Goal: Task Accomplishment & Management: Use online tool/utility

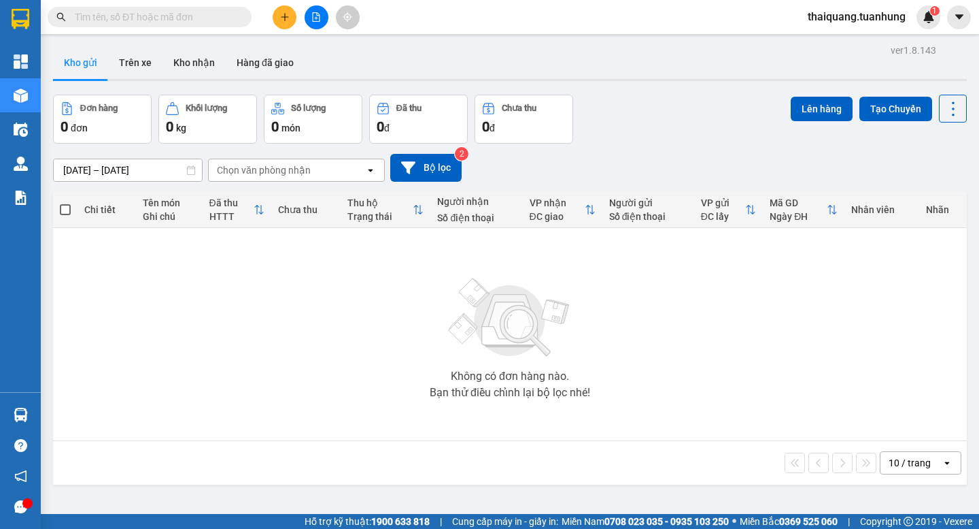
click at [288, 19] on icon "plus" at bounding box center [285, 17] width 10 height 10
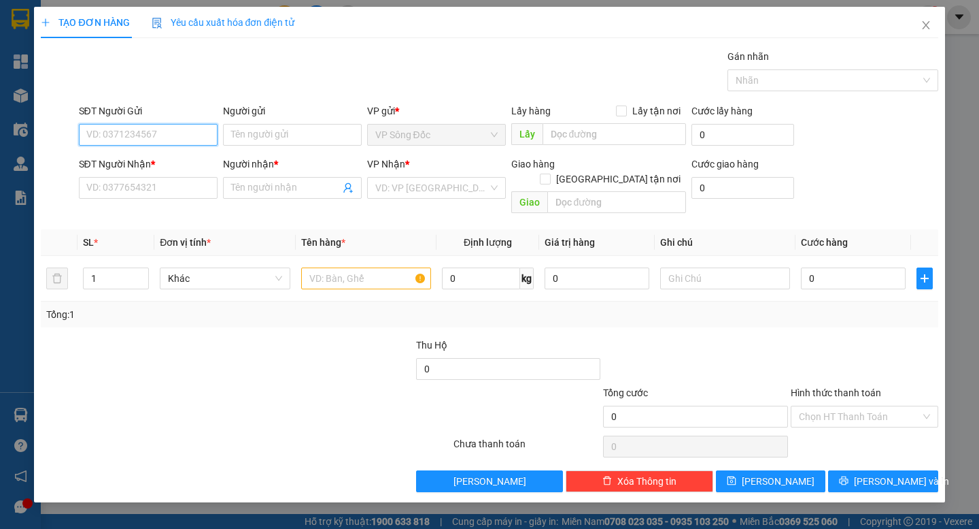
paste input "0942449819"
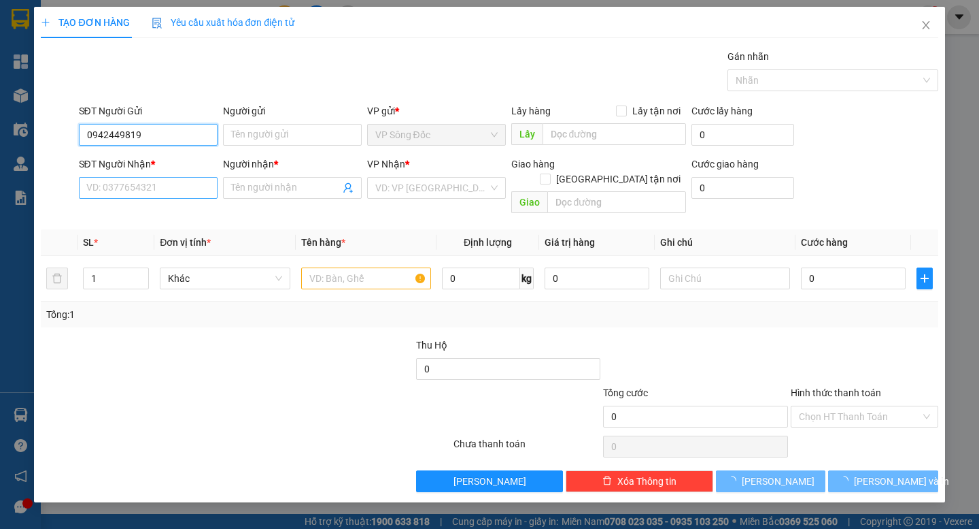
type input "0942449819"
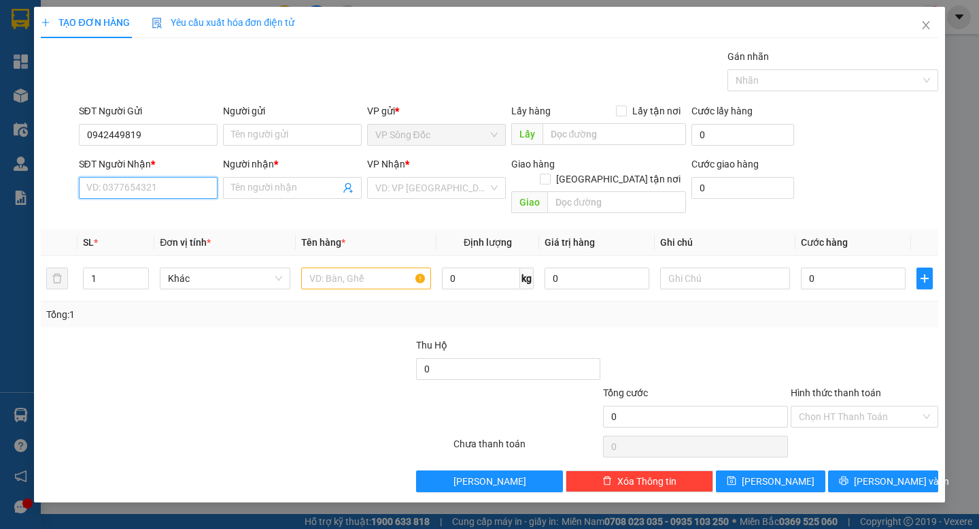
click at [163, 185] on input "SĐT Người Nhận *" at bounding box center [148, 188] width 139 height 22
paste input "0942449819"
type input "0942449819"
click at [247, 133] on input "Người gửi" at bounding box center [292, 135] width 139 height 22
type input "l"
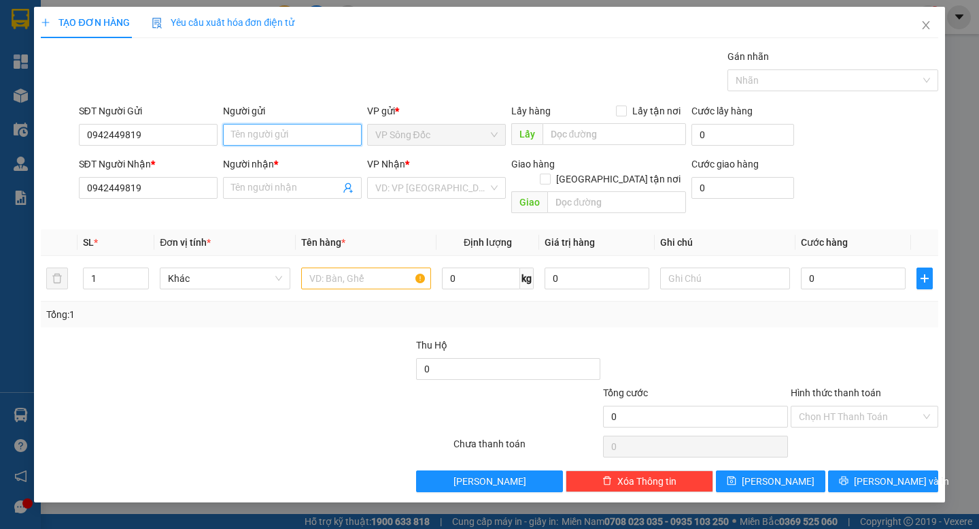
click at [286, 134] on input "Người gửi" at bounding box center [292, 135] width 139 height 22
click at [286, 134] on input "[PERSON_NAME]" at bounding box center [292, 135] width 139 height 22
click at [301, 135] on input "[PERSON_NAME]" at bounding box center [292, 135] width 139 height 22
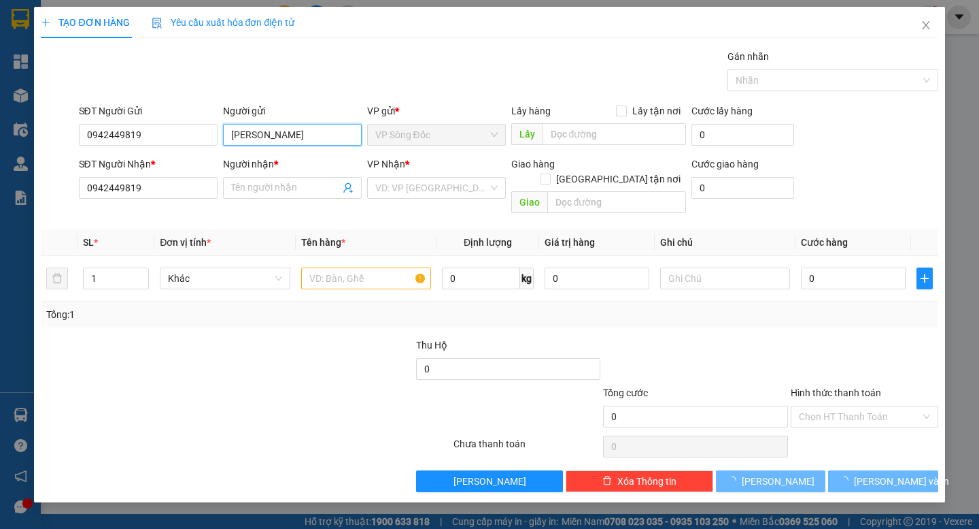
click at [301, 135] on input "[PERSON_NAME]" at bounding box center [292, 135] width 139 height 22
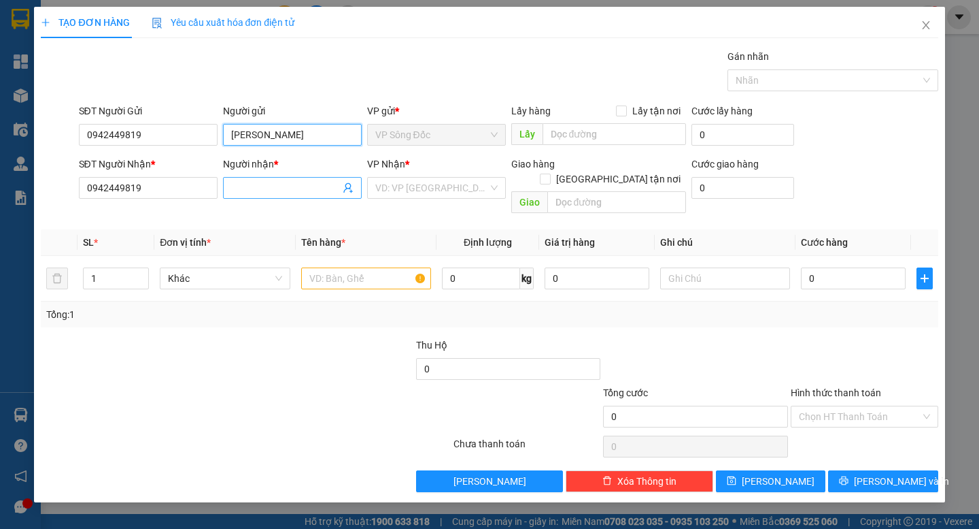
type input "[PERSON_NAME]"
click at [283, 180] on input "Người nhận *" at bounding box center [285, 187] width 109 height 15
paste input "[PERSON_NAME]"
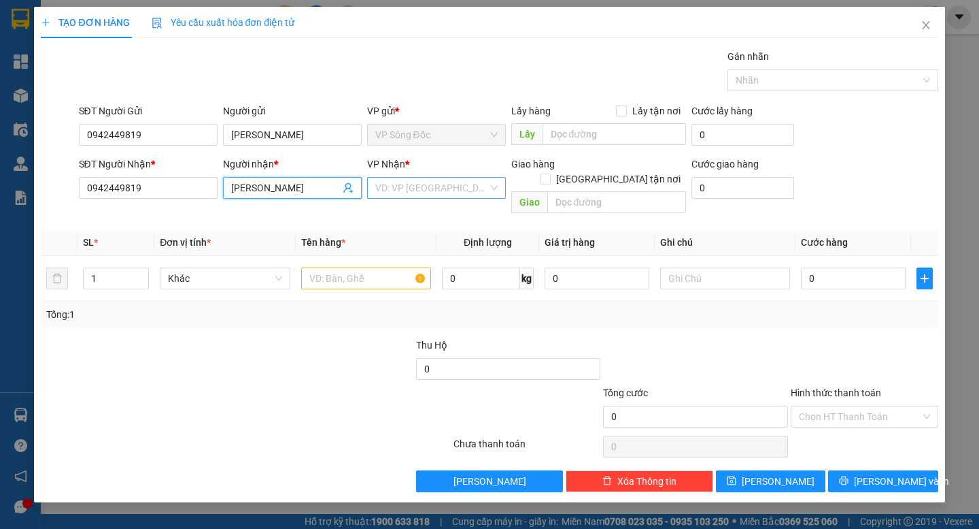
type input "[PERSON_NAME]"
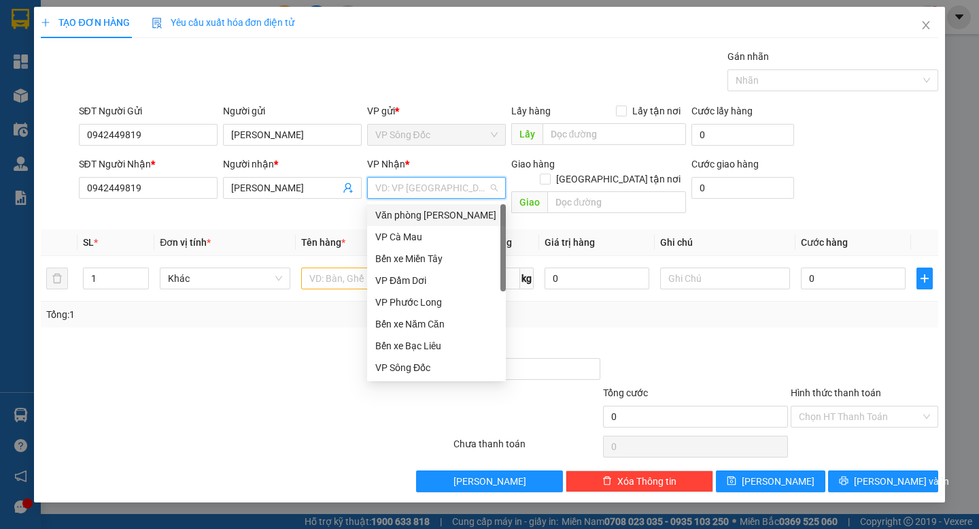
click at [431, 190] on input "search" at bounding box center [431, 188] width 113 height 20
click at [437, 218] on div "Văn phòng [PERSON_NAME]" at bounding box center [436, 214] width 122 height 15
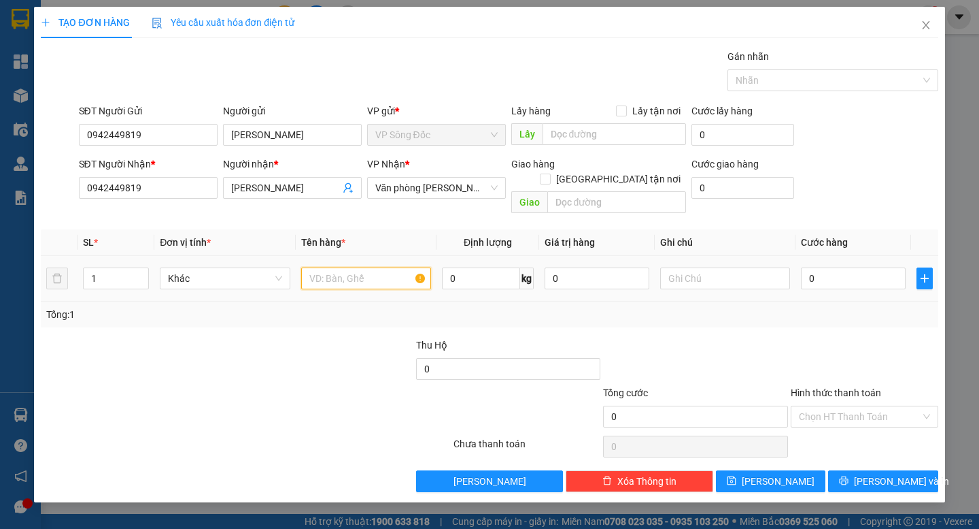
click at [320, 267] on input "text" at bounding box center [366, 278] width 130 height 22
type input "69N1-719.35"
click at [717, 267] on input "text" at bounding box center [725, 278] width 130 height 22
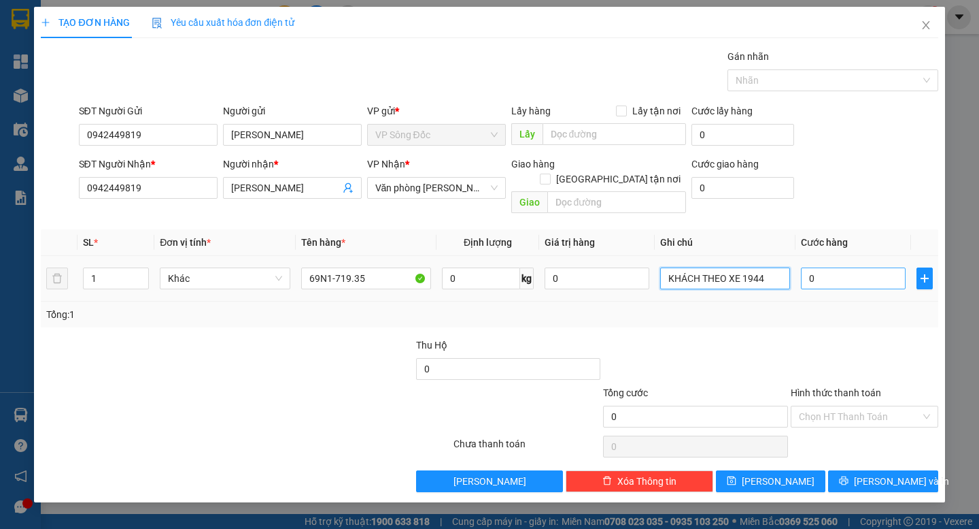
type input "KHÁCH THEO XE 1944"
click at [842, 267] on input "0" at bounding box center [853, 278] width 105 height 22
type input "3"
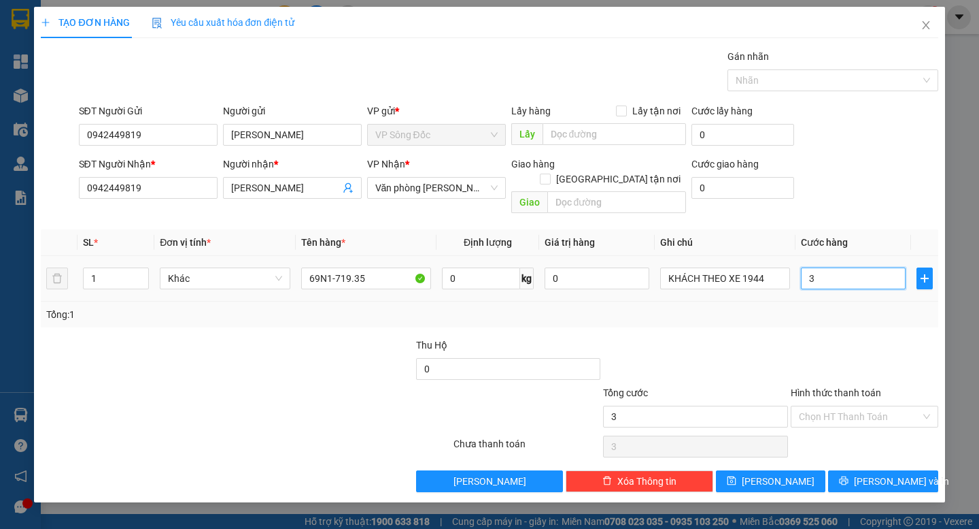
type input "35"
type input "350"
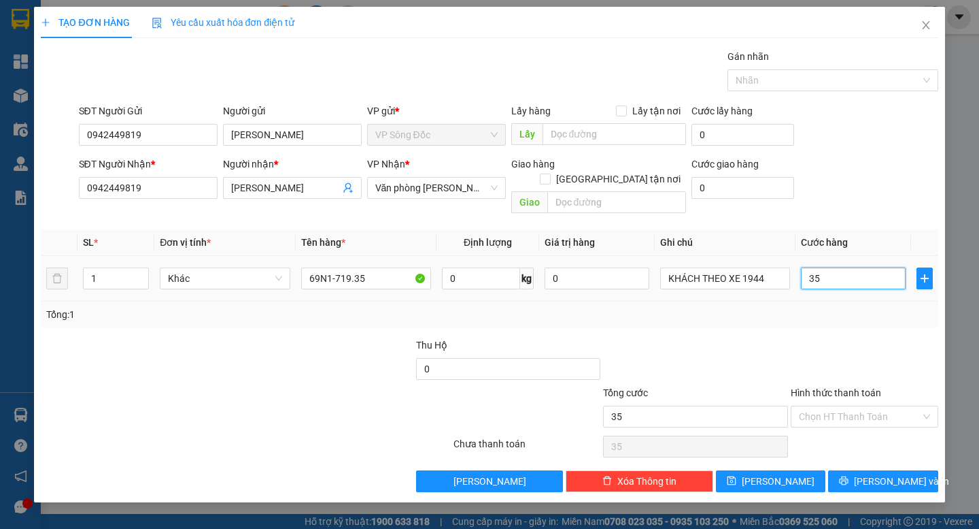
type input "350"
type input "3.500"
type input "35.000"
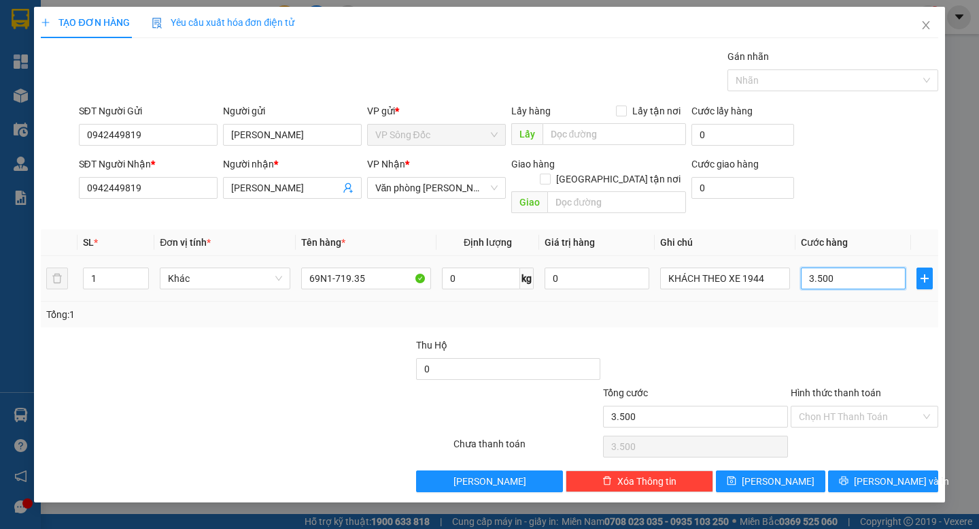
type input "35.000"
type input "350.000"
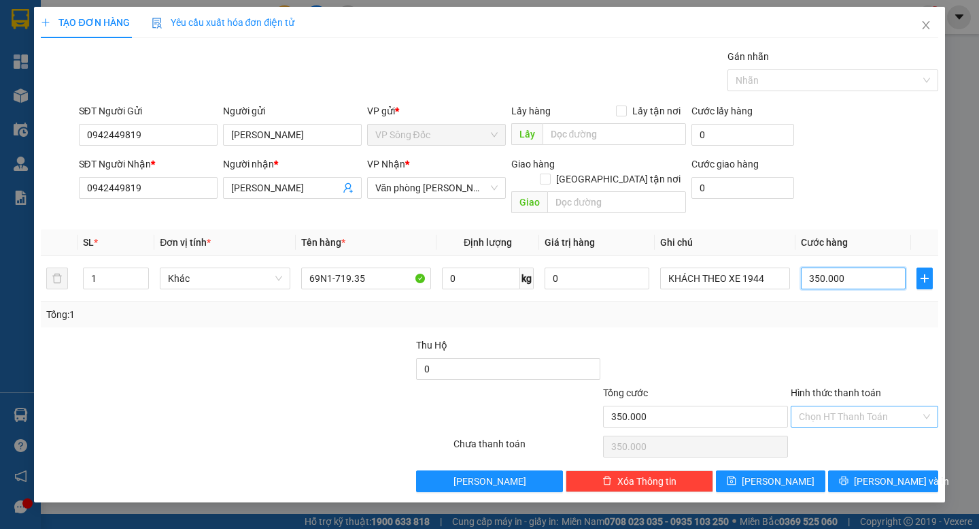
type input "350.000"
click at [847, 406] on input "Hình thức thanh toán" at bounding box center [860, 416] width 122 height 20
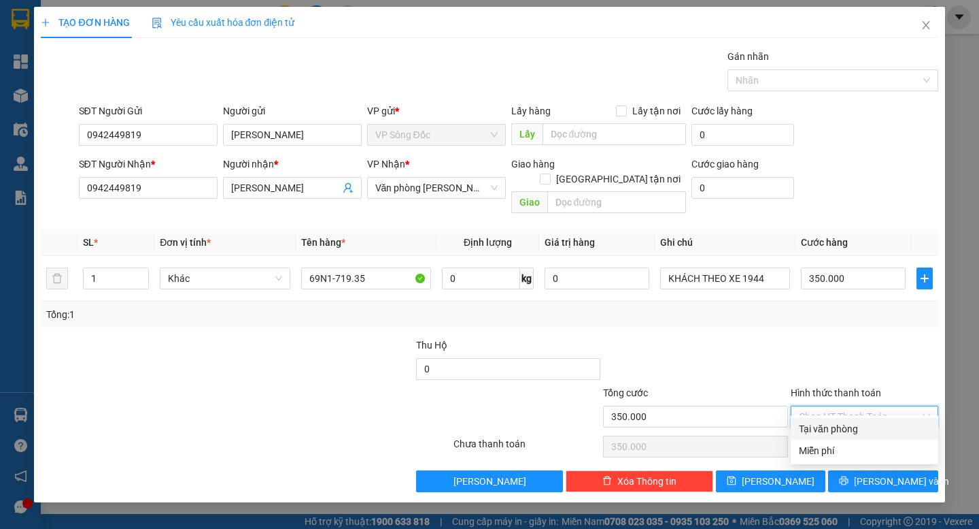
click at [842, 429] on div "Tại văn phòng" at bounding box center [864, 428] width 131 height 15
type input "0"
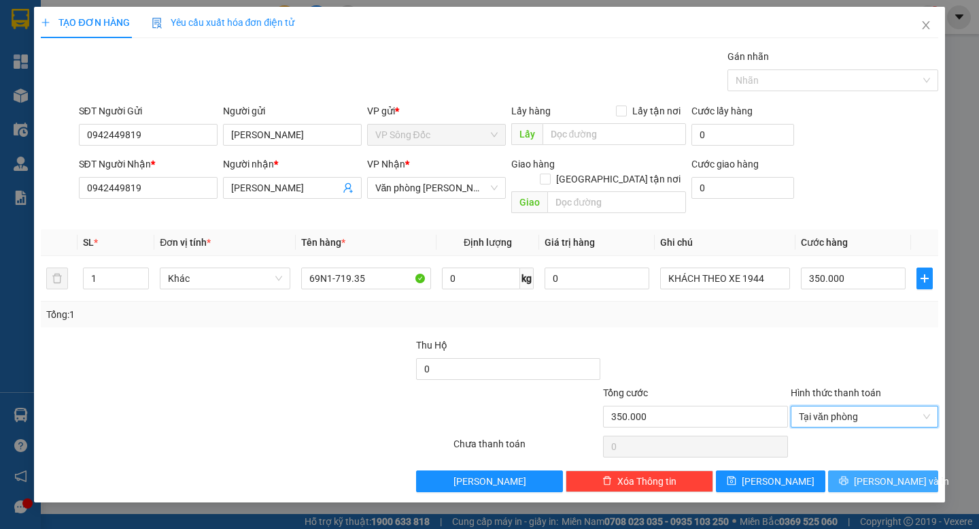
click at [849, 475] on icon "printer" at bounding box center [844, 480] width 10 height 10
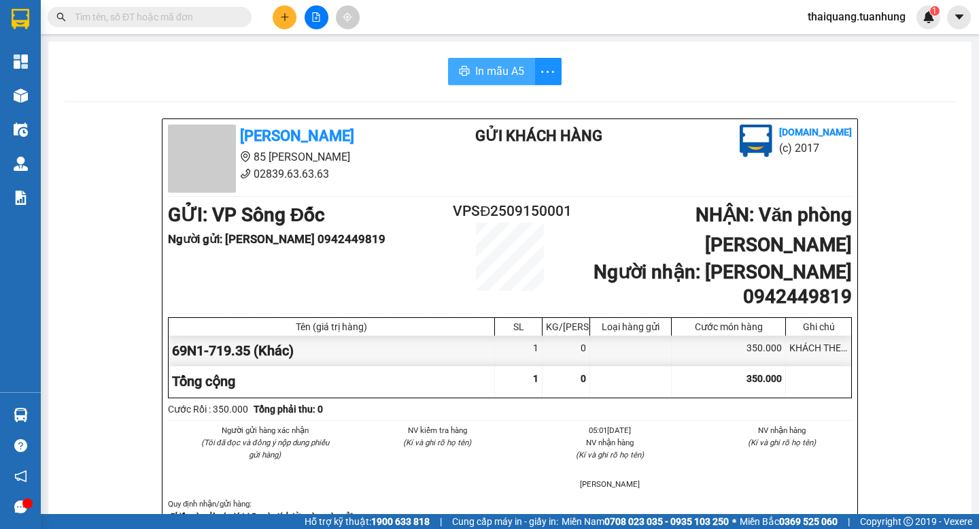
click at [481, 78] on span "In mẫu A5" at bounding box center [499, 71] width 49 height 17
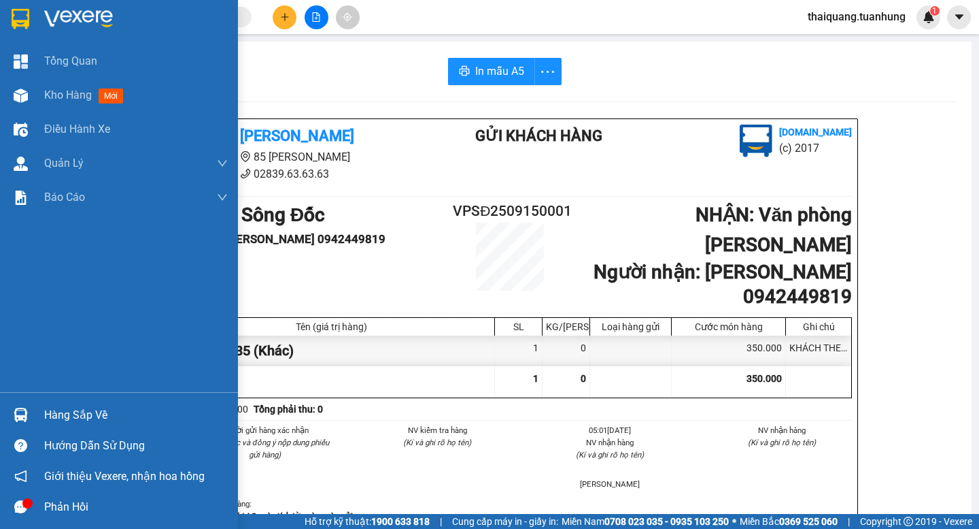
click at [69, 409] on div "Hàng sắp về" at bounding box center [136, 415] width 184 height 20
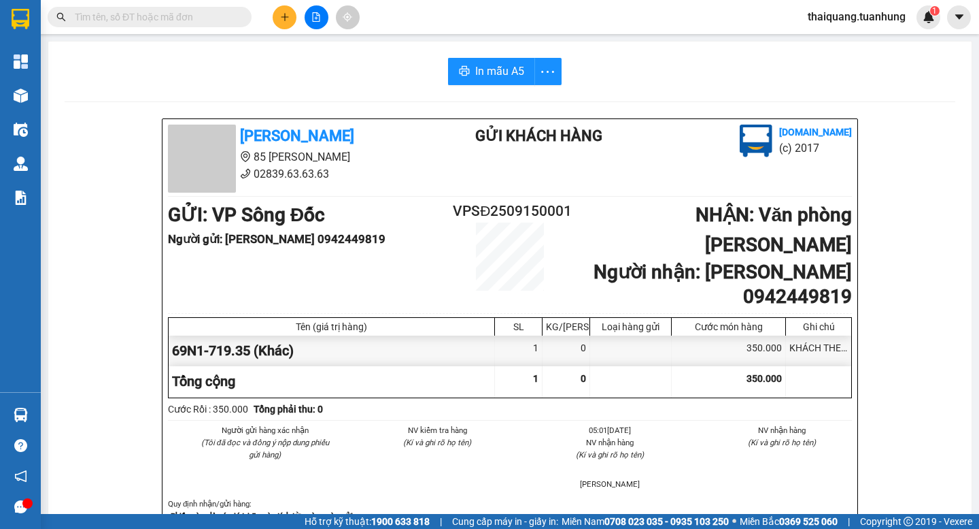
click at [407, 182] on section "Kết quả tìm kiếm ( 0 ) Bộ lọc No Data thaiquang.tuanhung 1 Tổng Quan Kho hàng m…" at bounding box center [489, 264] width 979 height 529
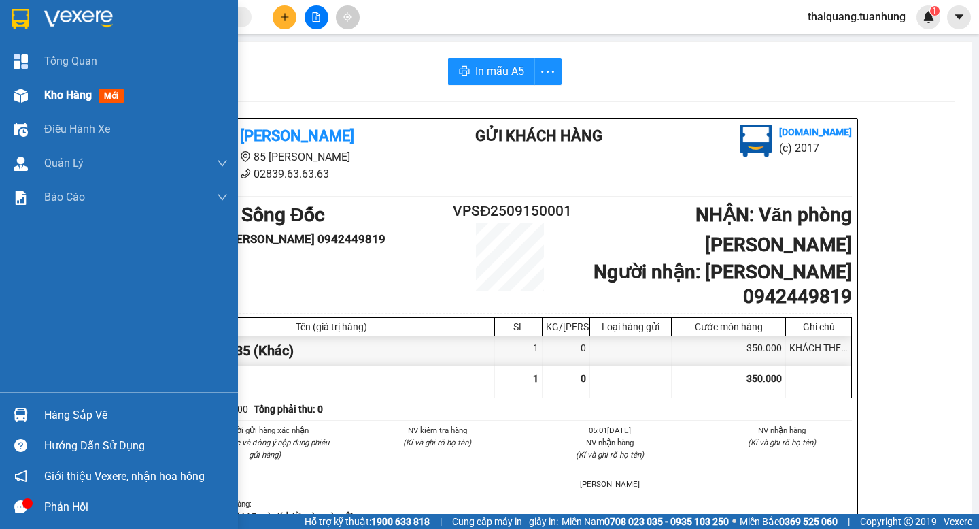
click at [100, 95] on span "mới" at bounding box center [111, 95] width 25 height 15
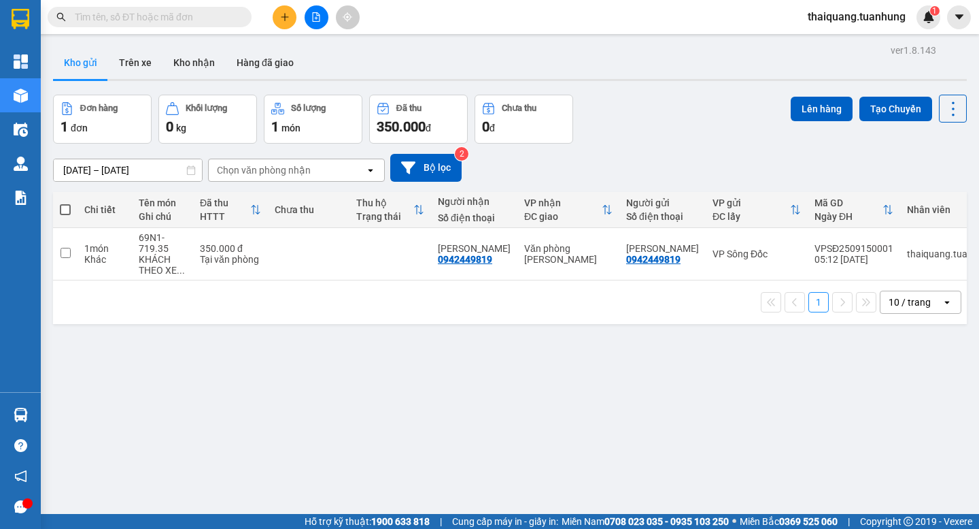
click at [678, 103] on div "Đơn hàng 1 đơn Khối lượng 0 kg Số lượng 1 món Đã thu 350.000 đ Chưa thu 0 đ Lên…" at bounding box center [510, 119] width 914 height 49
click at [645, 126] on div "Đơn hàng 1 đơn Khối lượng 0 kg Số lượng 1 món Đã thu 350.000 đ Chưa thu 0 đ Lên…" at bounding box center [510, 119] width 914 height 49
click at [554, 392] on div "ver 1.8.143 Kho gửi Trên xe Kho nhận Hàng đã giao Đơn hàng 1 đơn Khối lượng 0 k…" at bounding box center [510, 305] width 925 height 529
click at [60, 208] on span at bounding box center [65, 209] width 11 height 11
click at [65, 203] on input "checkbox" at bounding box center [65, 203] width 0 height 0
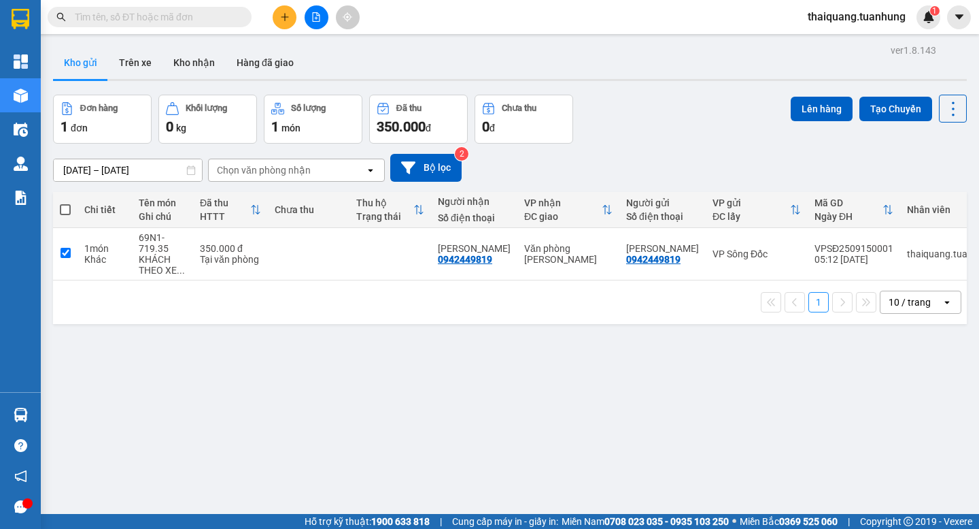
checkbox input "true"
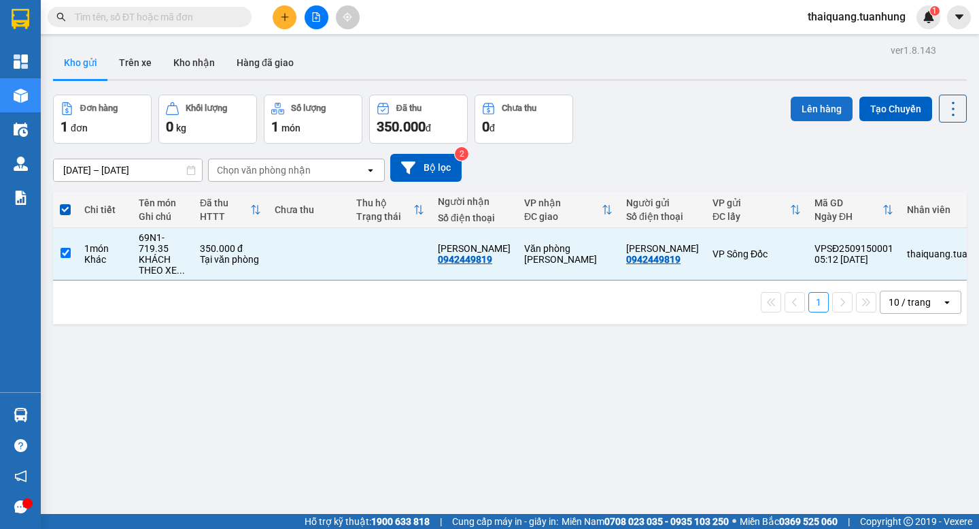
click at [825, 108] on button "Lên hàng" at bounding box center [822, 109] width 62 height 24
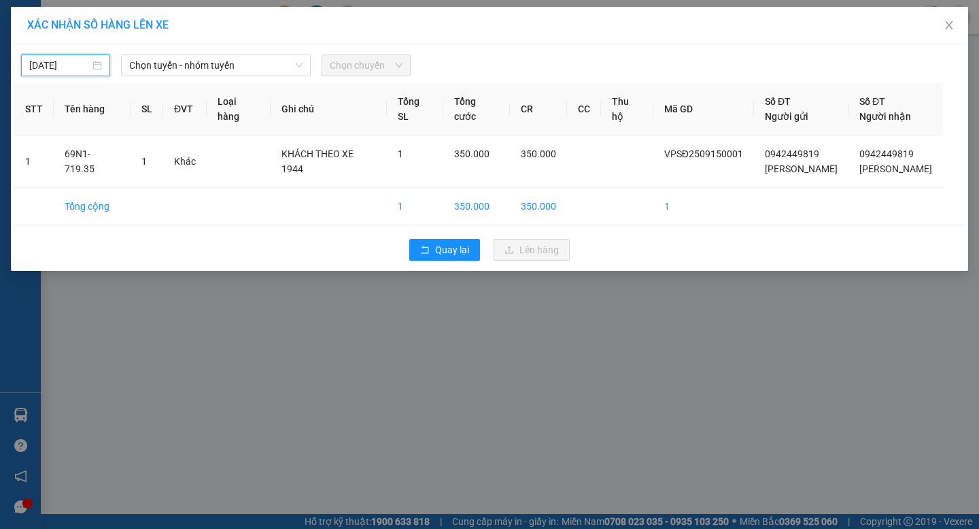
click at [80, 67] on input "[DATE]" at bounding box center [59, 65] width 61 height 15
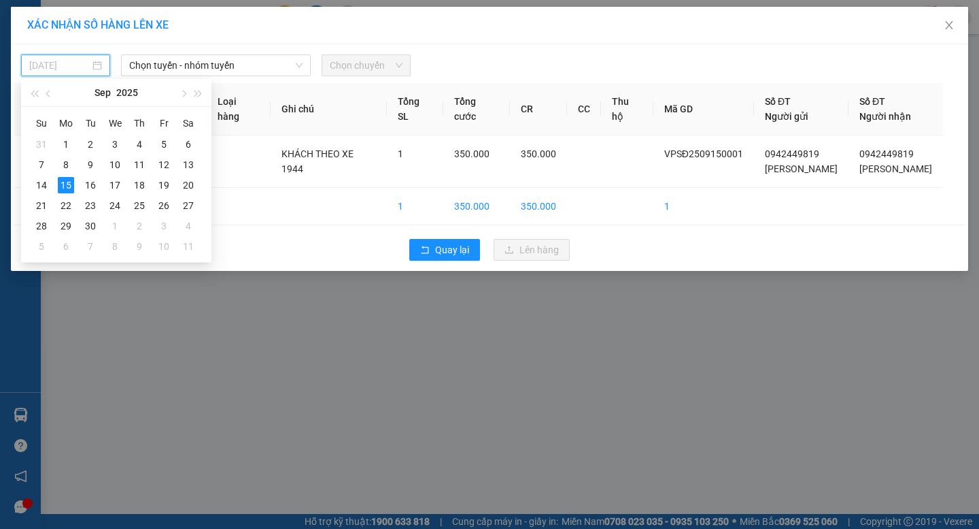
type input "[DATE]"
click at [173, 65] on span "Chọn tuyến - nhóm tuyến" at bounding box center [215, 65] width 173 height 20
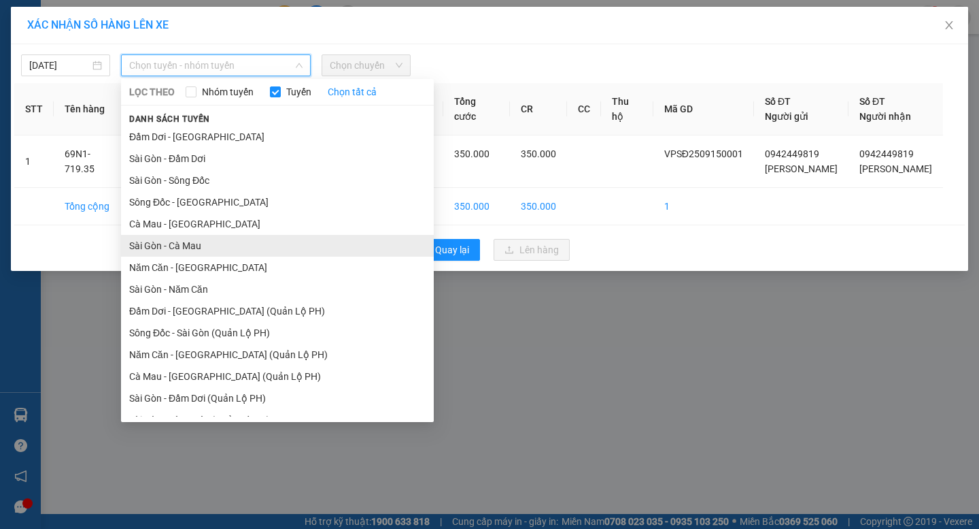
scroll to position [58, 0]
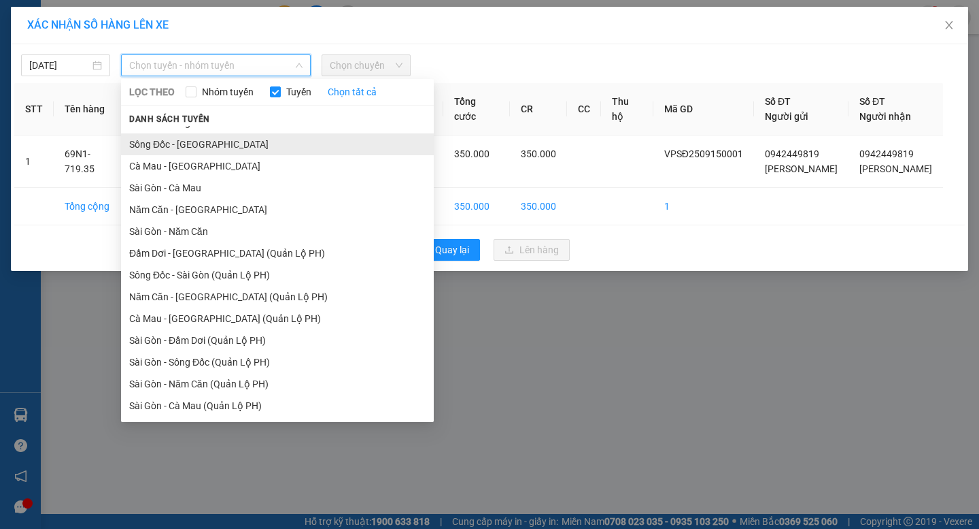
click at [207, 145] on li "Sông Đốc - [GEOGRAPHIC_DATA]" at bounding box center [277, 144] width 313 height 22
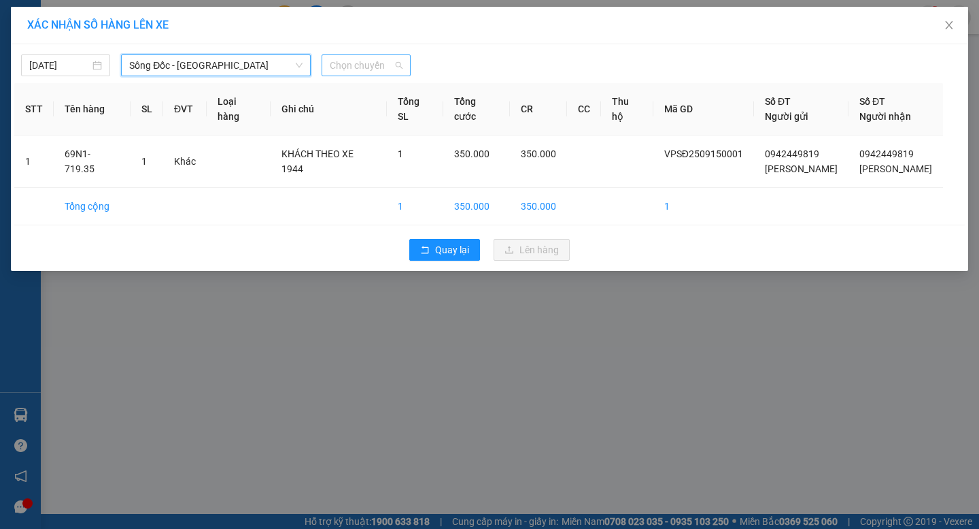
click at [340, 67] on span "Chọn chuyến" at bounding box center [366, 65] width 73 height 20
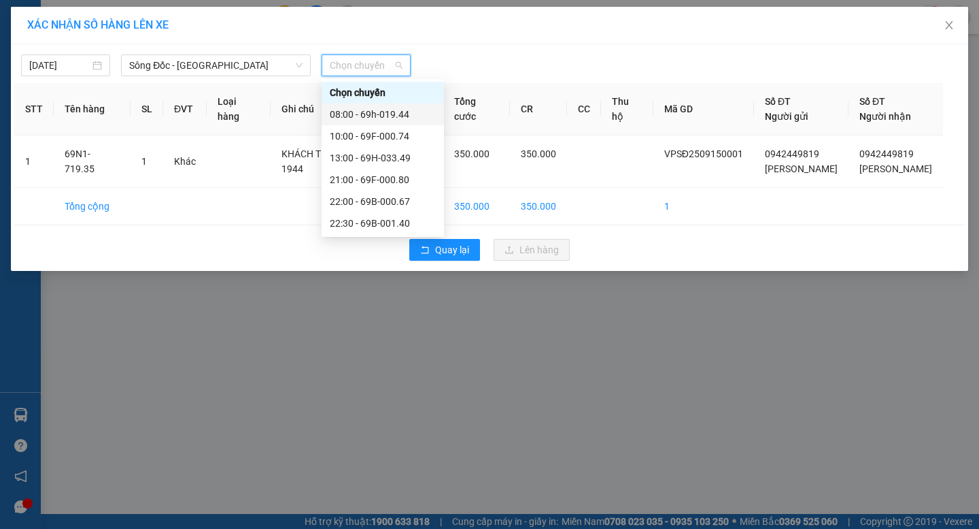
click at [363, 107] on div "08:00 - 69h-019.44" at bounding box center [383, 114] width 122 height 22
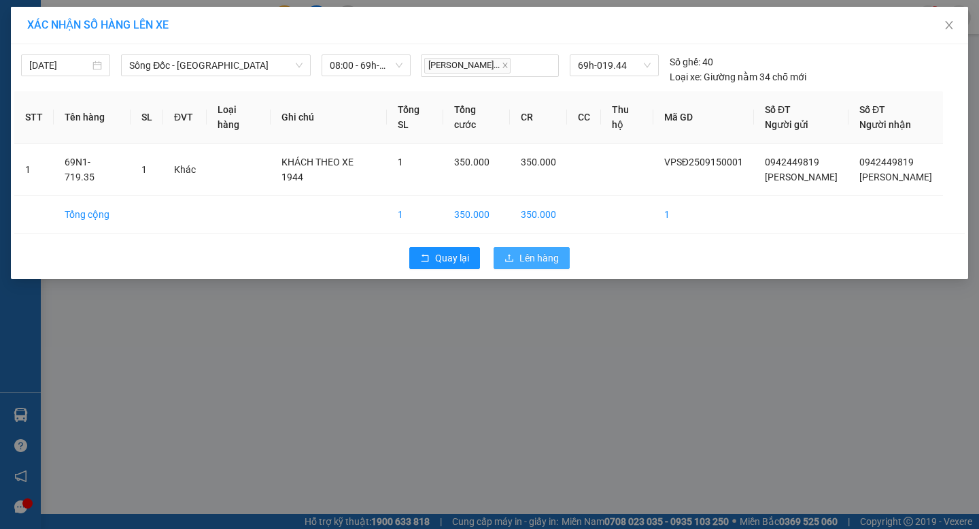
click at [514, 250] on button "Lên hàng" at bounding box center [532, 258] width 76 height 22
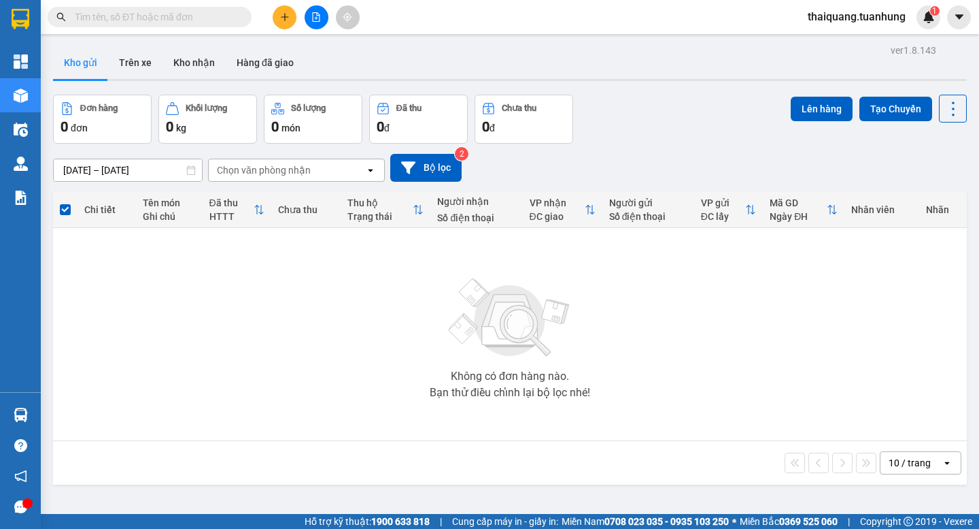
click at [516, 71] on div "Kho gửi Trên xe Kho nhận Hàng đã giao" at bounding box center [510, 64] width 914 height 36
click at [186, 65] on button "Kho nhận" at bounding box center [194, 62] width 63 height 33
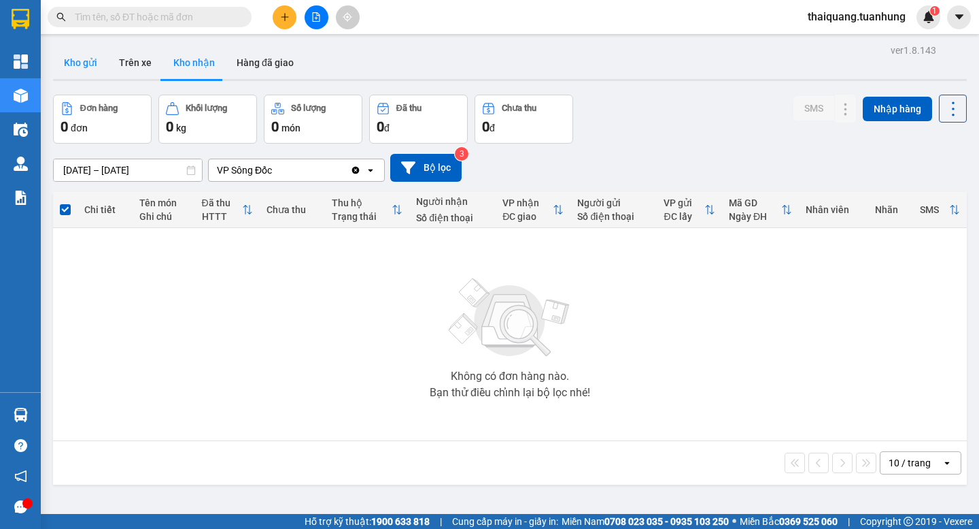
click at [91, 63] on button "Kho gửi" at bounding box center [80, 62] width 55 height 33
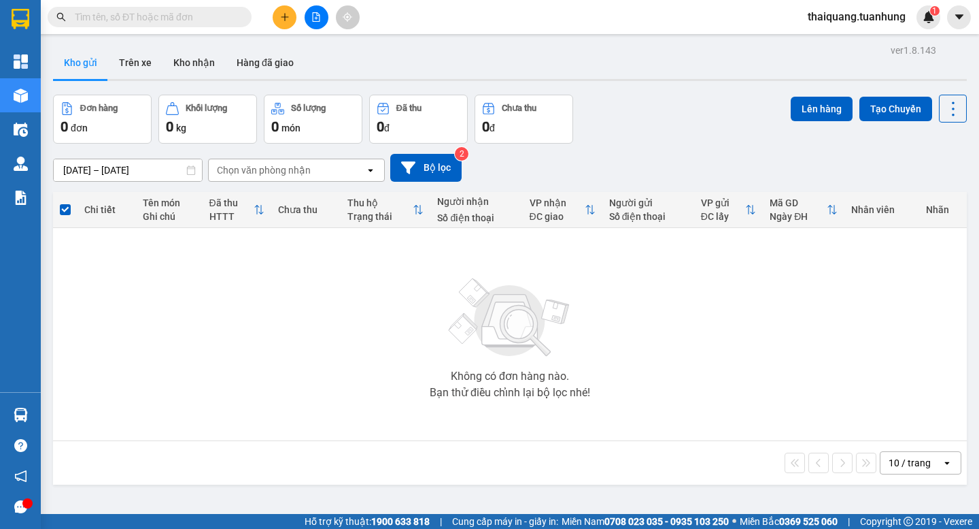
click at [655, 122] on div "Đơn hàng 0 đơn Khối lượng 0 kg Số lượng 0 món Đã thu 0 đ Chưa thu 0 đ Lên hàng …" at bounding box center [510, 119] width 914 height 49
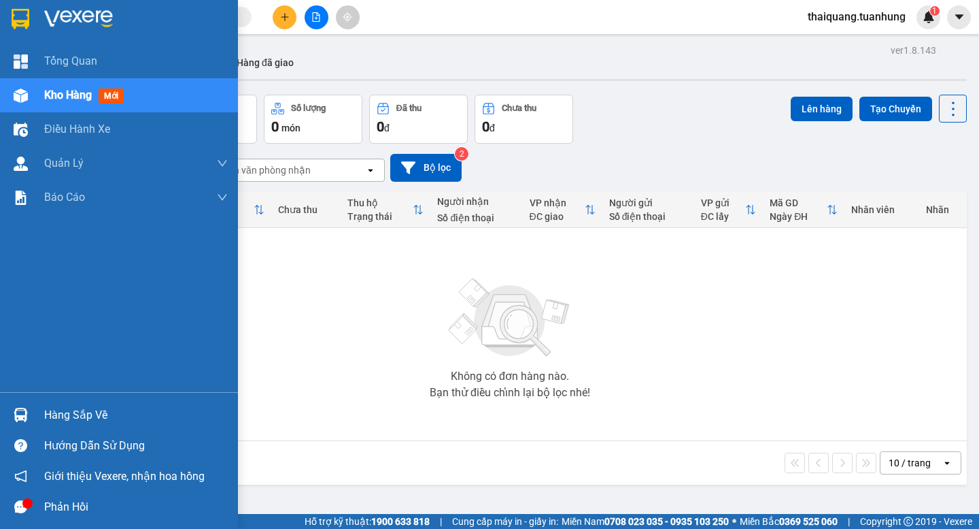
click at [75, 408] on div "Hàng sắp về" at bounding box center [136, 415] width 184 height 20
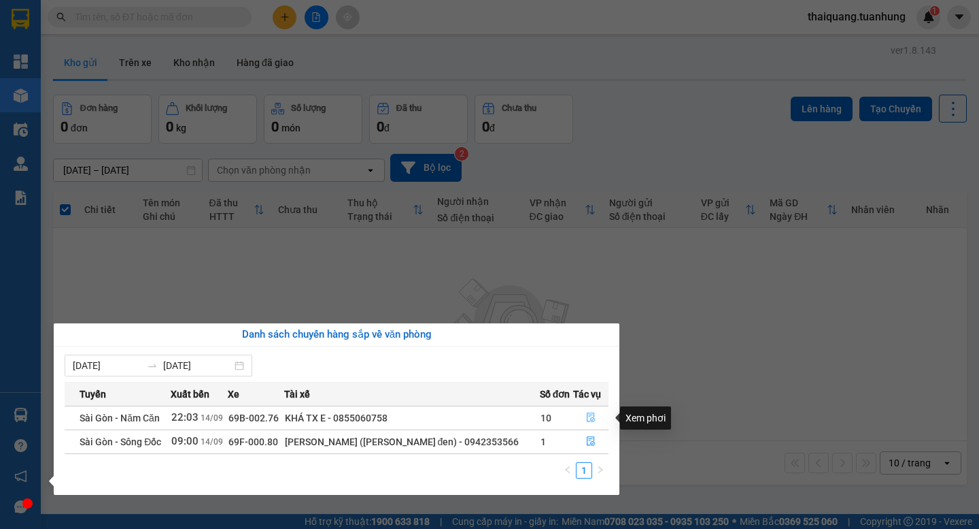
click at [592, 416] on icon "file-done" at bounding box center [591, 417] width 10 height 10
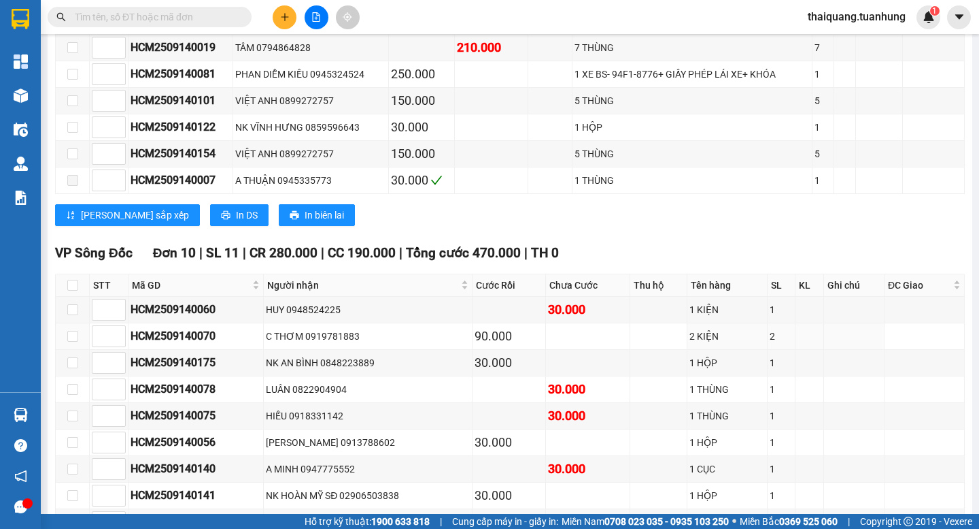
scroll to position [1224, 0]
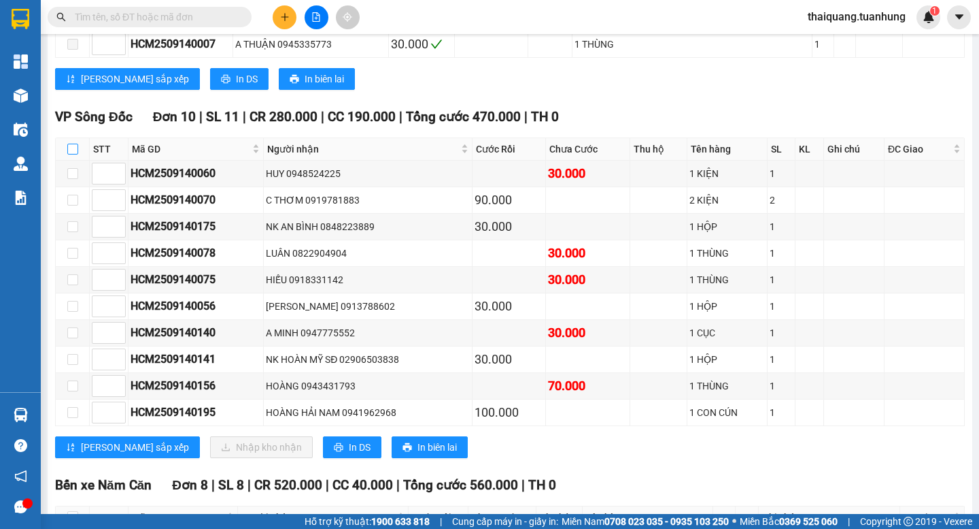
click at [69, 154] on input "checkbox" at bounding box center [72, 149] width 11 height 11
checkbox input "true"
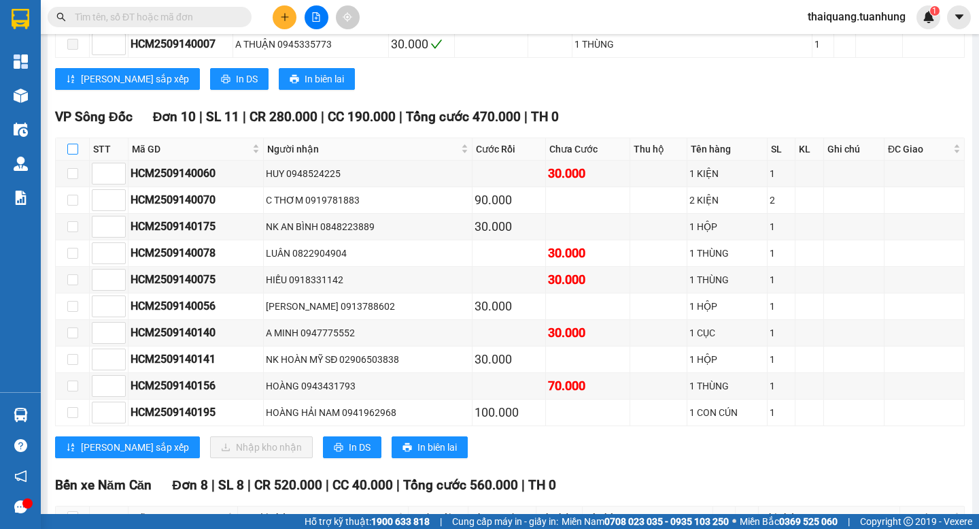
checkbox input "true"
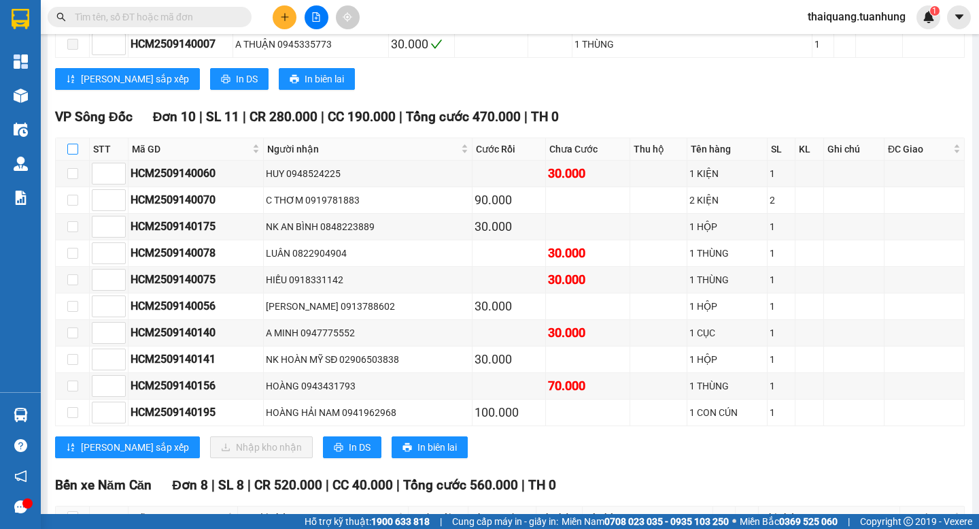
checkbox input "true"
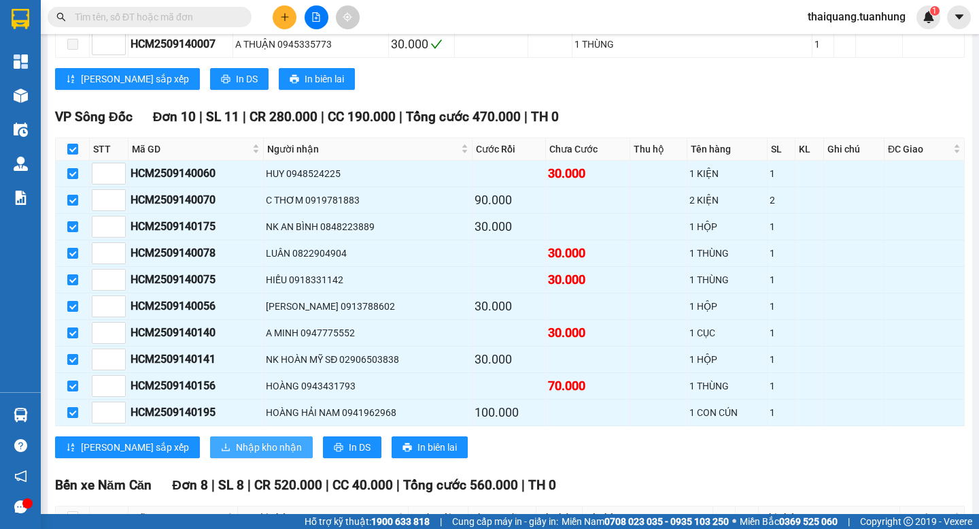
click at [236, 454] on span "Nhập kho nhận" at bounding box center [269, 446] width 66 height 15
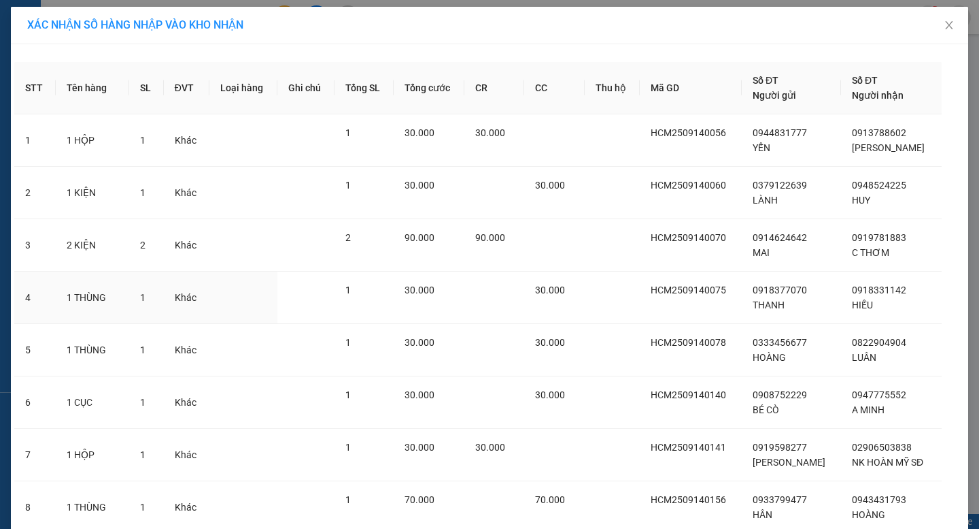
scroll to position [209, 0]
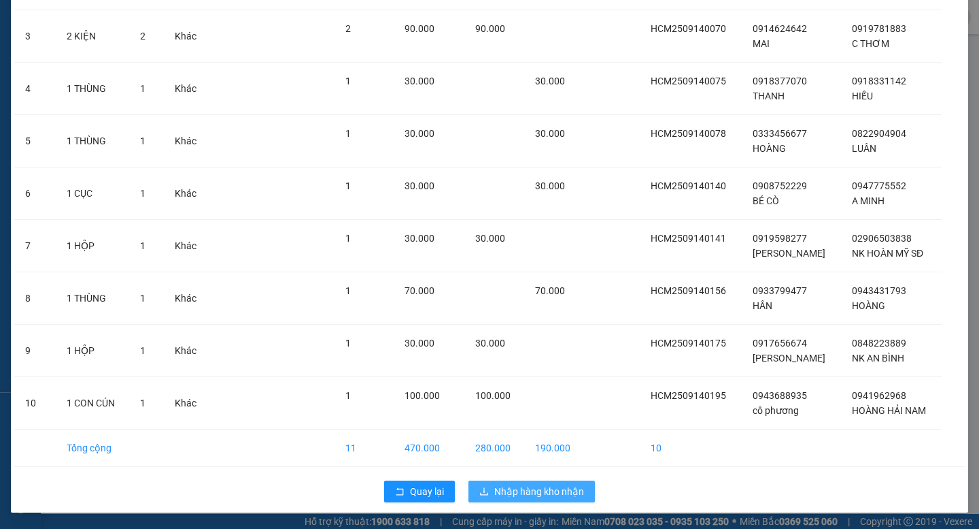
click at [515, 483] on button "Nhập hàng kho nhận" at bounding box center [532, 491] width 127 height 22
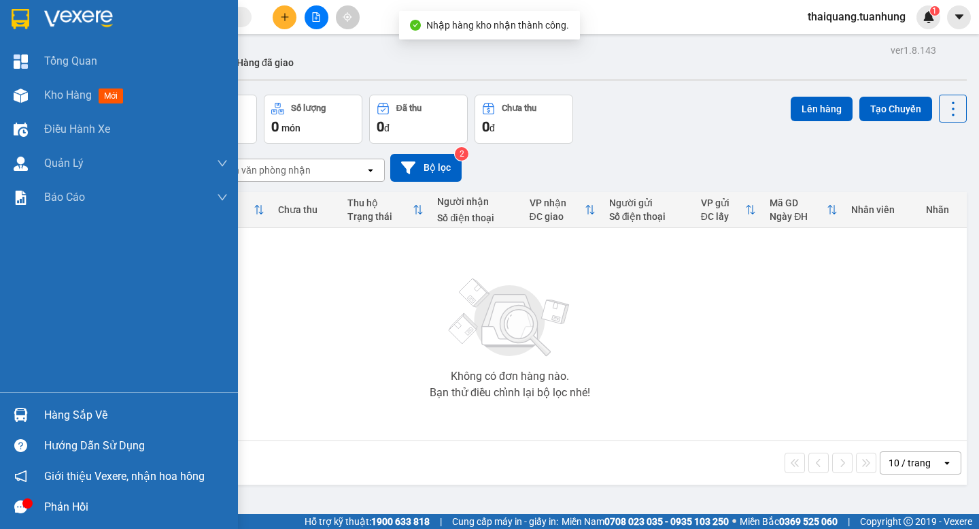
click at [86, 414] on div "Hàng sắp về" at bounding box center [136, 415] width 184 height 20
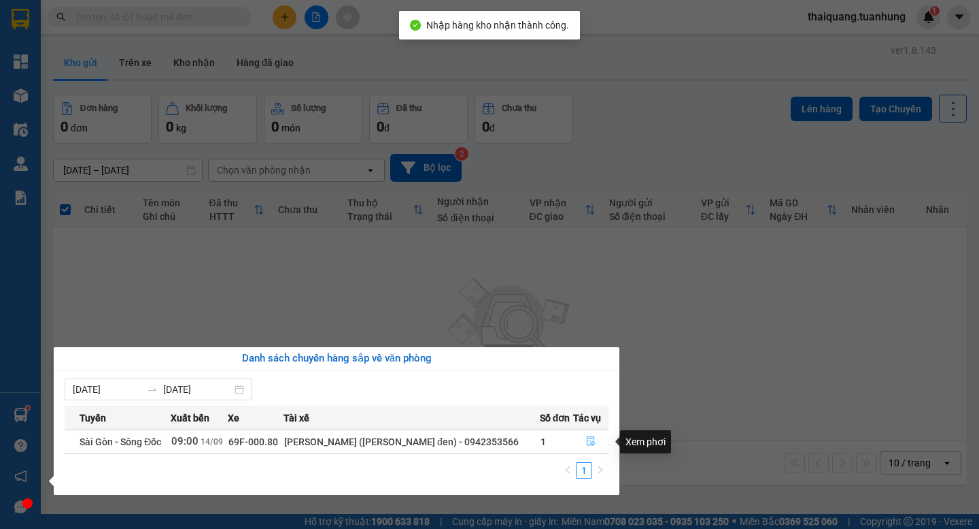
click at [592, 438] on icon "file-done" at bounding box center [591, 441] width 10 height 10
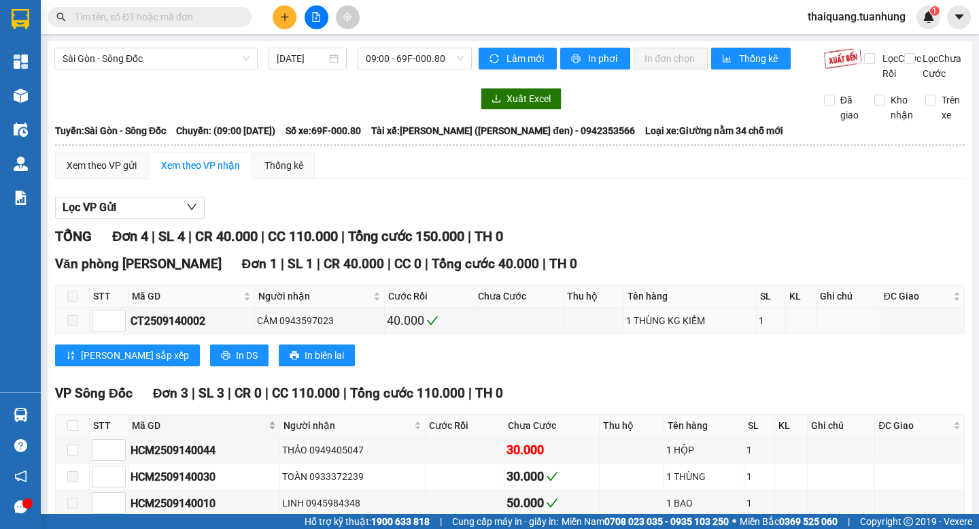
scroll to position [88, 0]
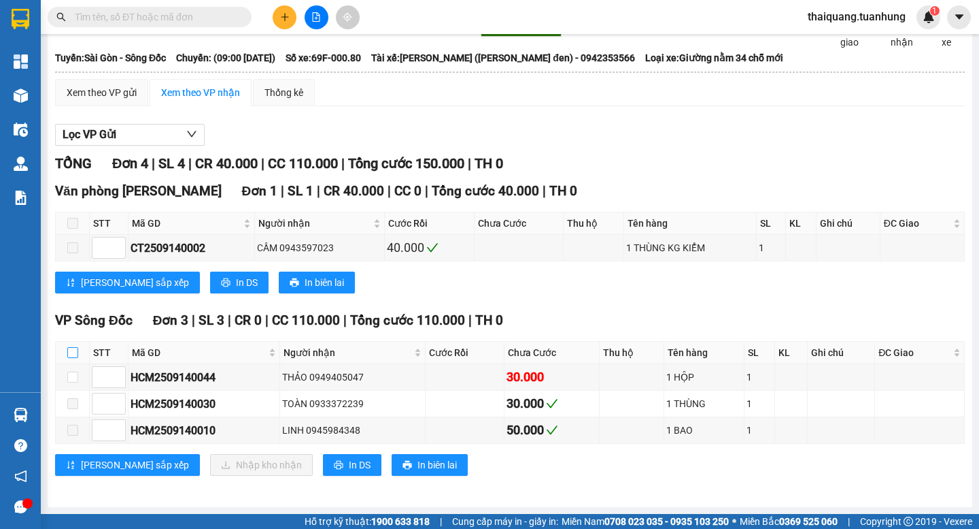
click at [78, 350] on input "checkbox" at bounding box center [72, 352] width 11 height 11
checkbox input "true"
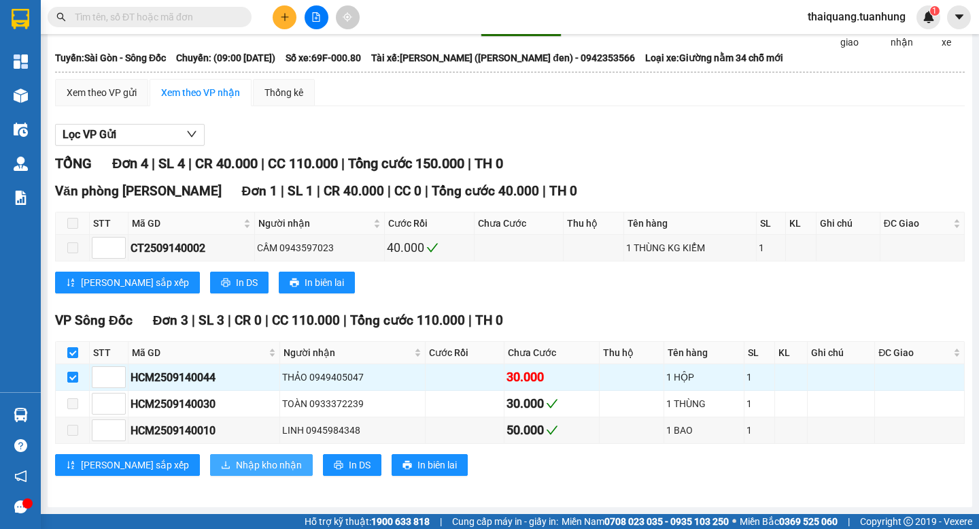
click at [236, 467] on span "Nhập kho nhận" at bounding box center [269, 464] width 66 height 15
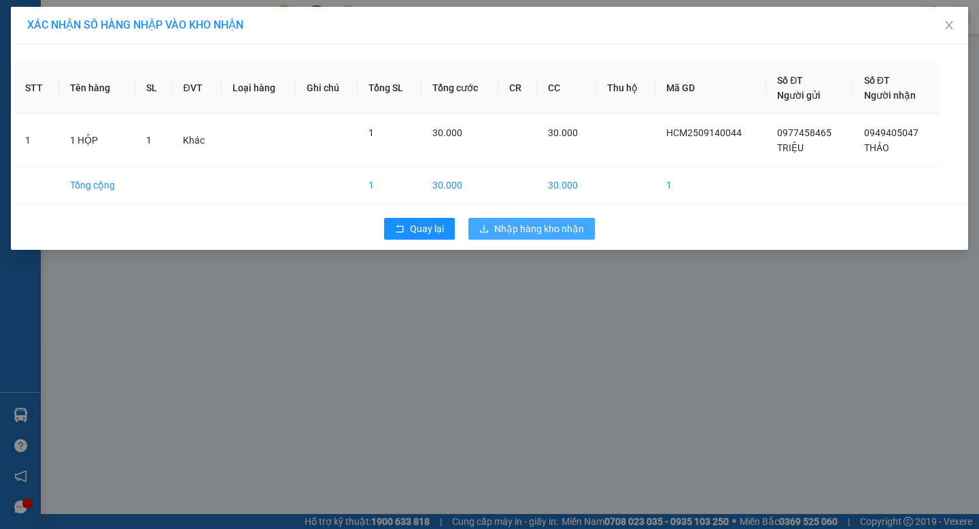
click at [555, 220] on button "Nhập hàng kho nhận" at bounding box center [532, 229] width 127 height 22
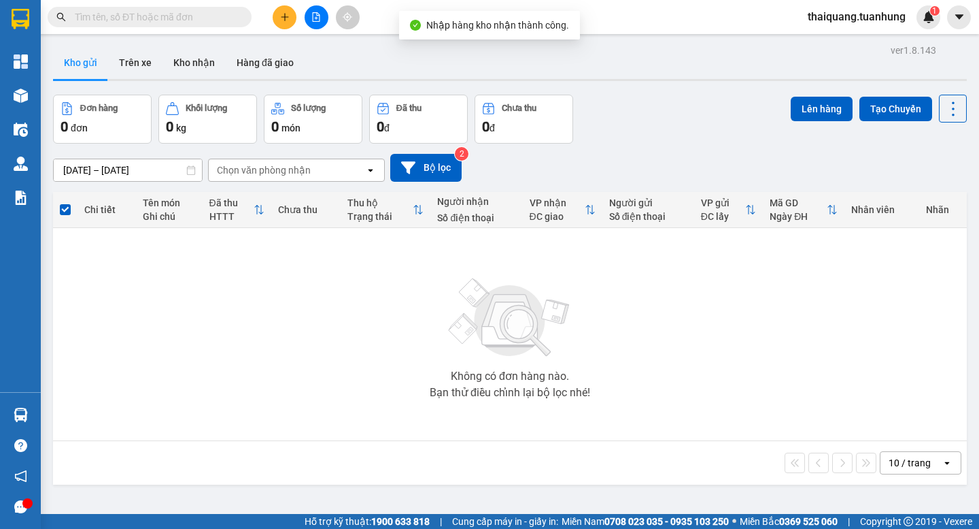
click at [661, 126] on div "Đơn hàng 0 đơn Khối lượng 0 kg Số lượng 0 món Đã thu 0 đ Chưa thu 0 đ Lên hàng …" at bounding box center [510, 119] width 914 height 49
click at [199, 53] on button "Kho nhận" at bounding box center [194, 62] width 63 height 33
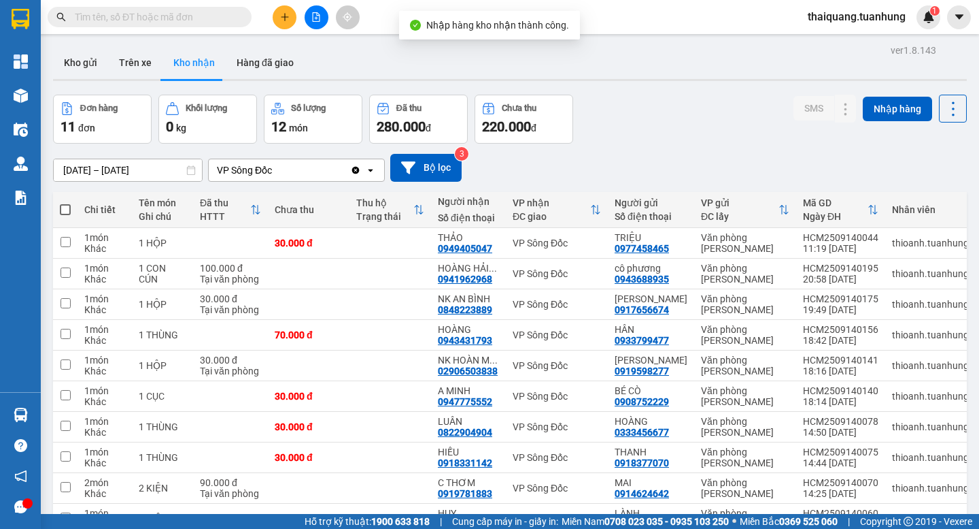
click at [672, 109] on div "Đơn hàng 11 đơn Khối lượng 0 kg Số lượng 12 món Đã thu 280.000 đ Chưa thu 220.0…" at bounding box center [510, 119] width 914 height 49
click at [641, 114] on div "Đơn hàng 11 đơn Khối lượng 0 kg Số lượng 12 món Đã thu 280.000 đ Chưa thu 220.0…" at bounding box center [510, 119] width 914 height 49
click at [645, 113] on div "Đơn hàng 11 đơn Khối lượng 0 kg Số lượng 12 món Đã thu 280.000 đ Chưa thu 220.0…" at bounding box center [510, 119] width 914 height 49
